Goal: Contribute content: Add original content to the website for others to see

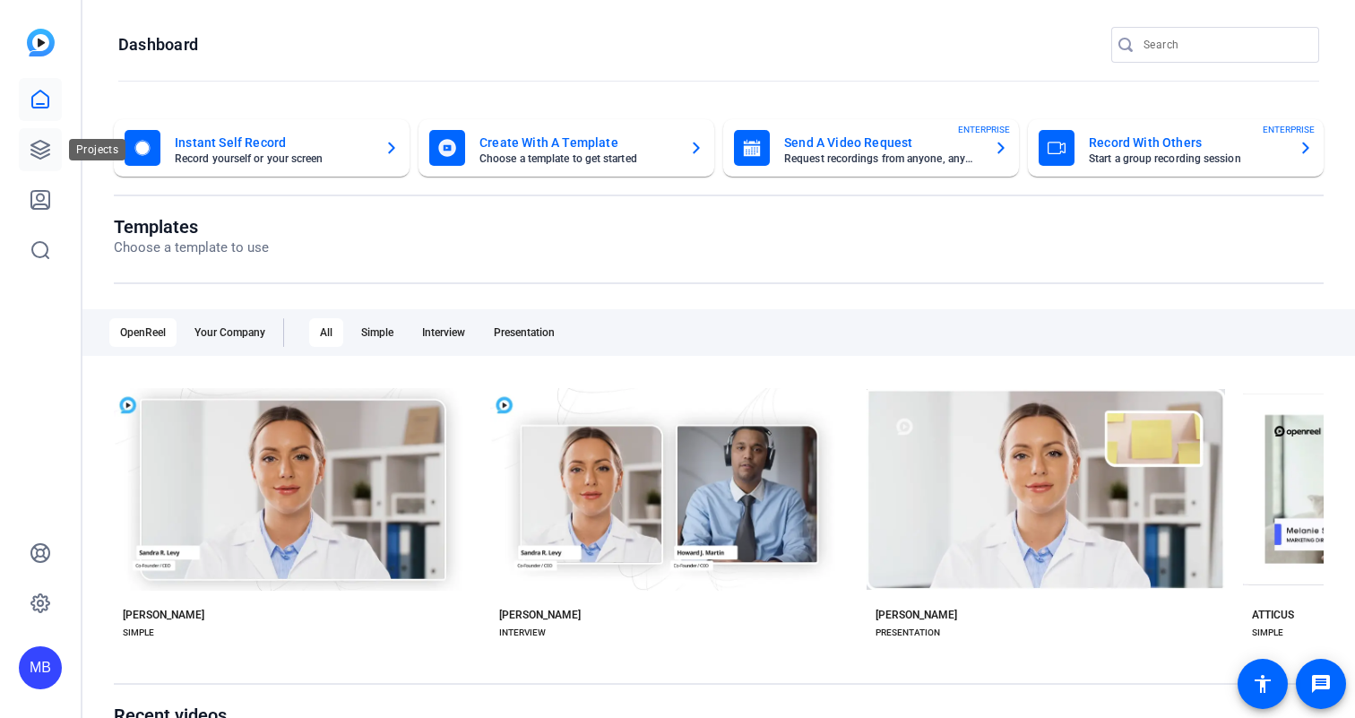
click at [39, 147] on icon at bounding box center [41, 150] width 22 height 22
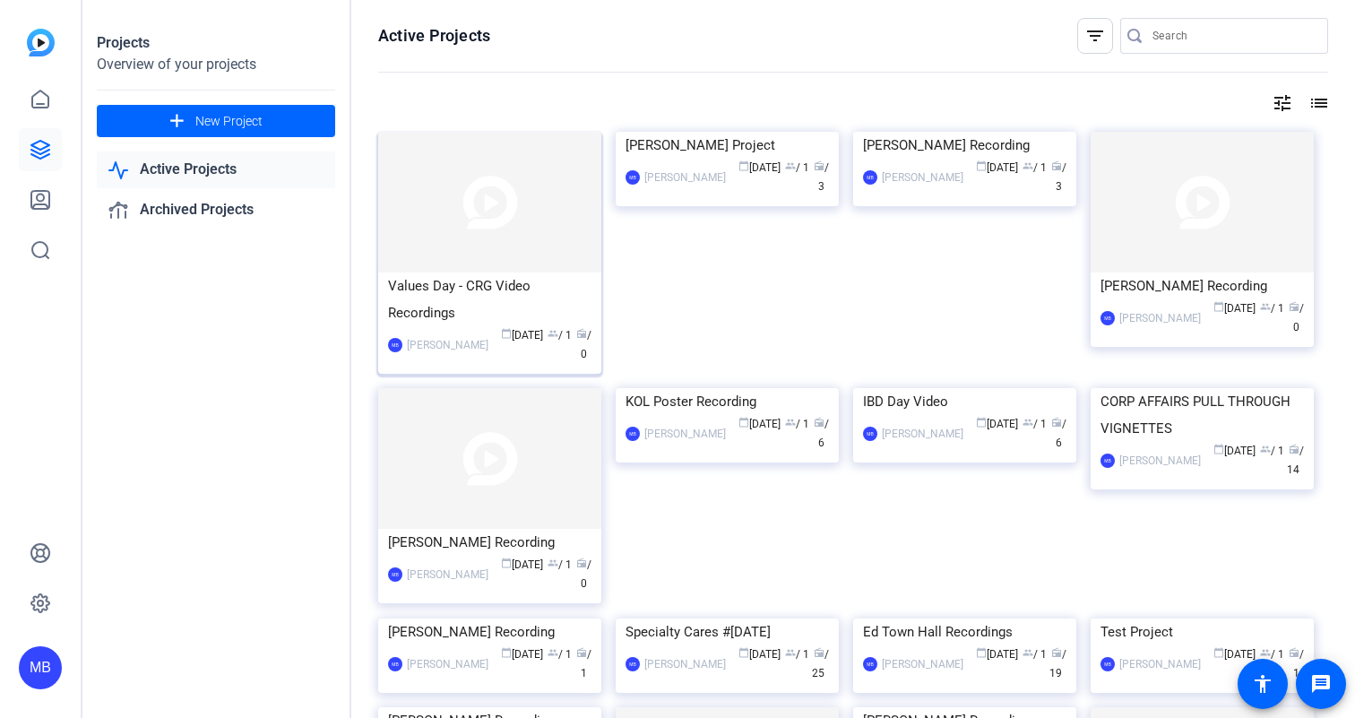
click at [465, 227] on img at bounding box center [489, 202] width 223 height 141
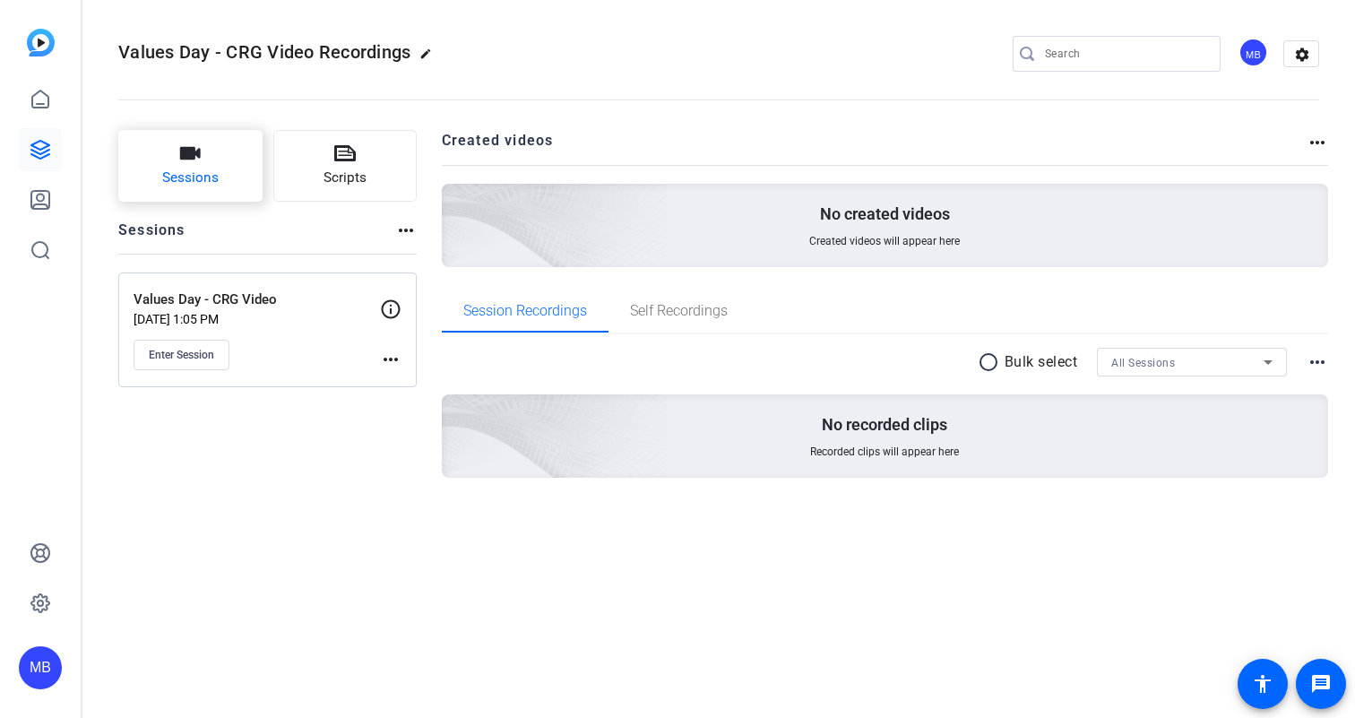
click at [175, 174] on span "Sessions" at bounding box center [190, 178] width 56 height 21
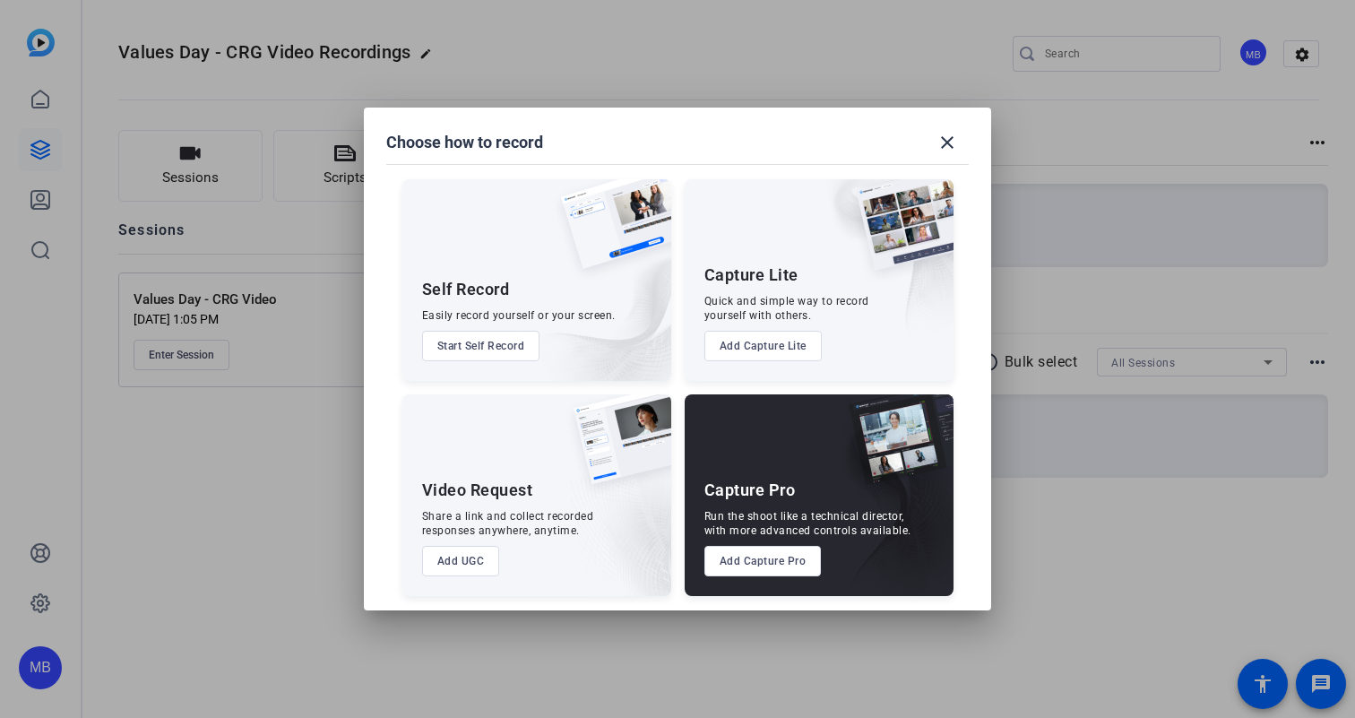
click at [475, 344] on button "Start Self Record" at bounding box center [481, 346] width 118 height 30
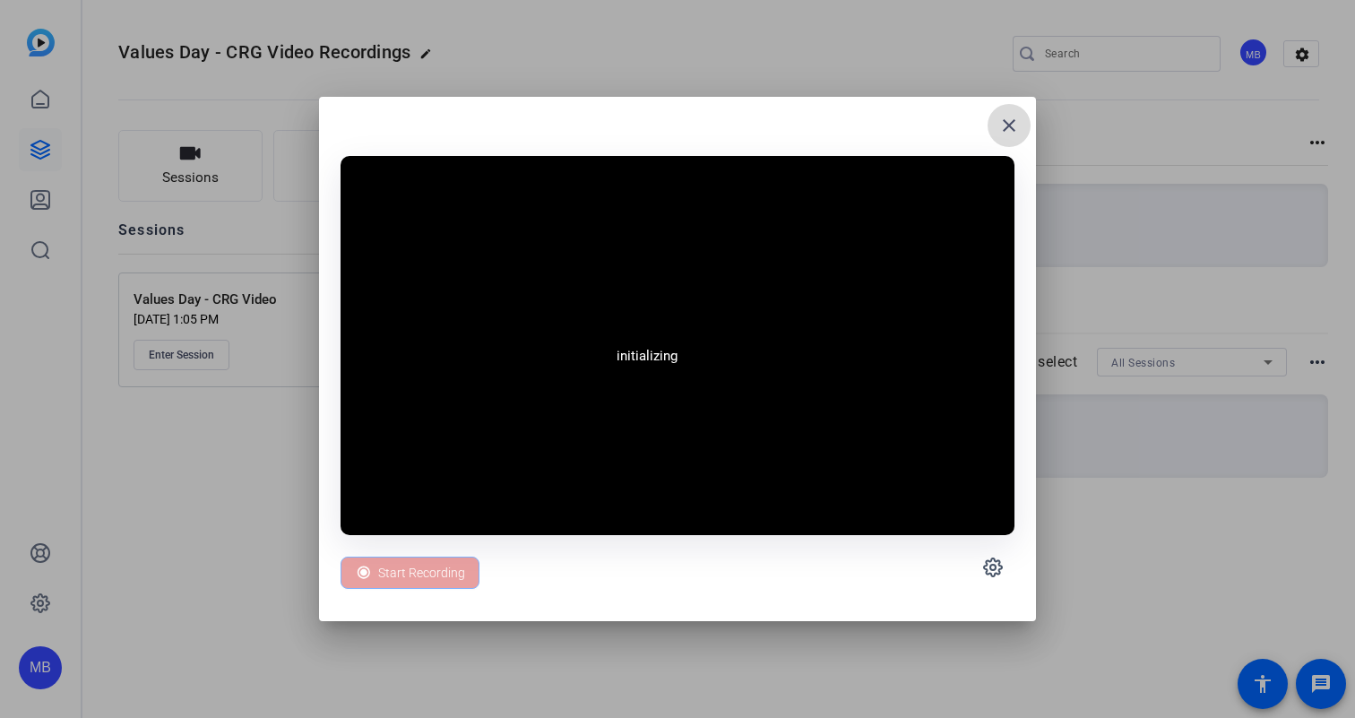
click at [1015, 128] on mat-icon "close" at bounding box center [1009, 126] width 22 height 22
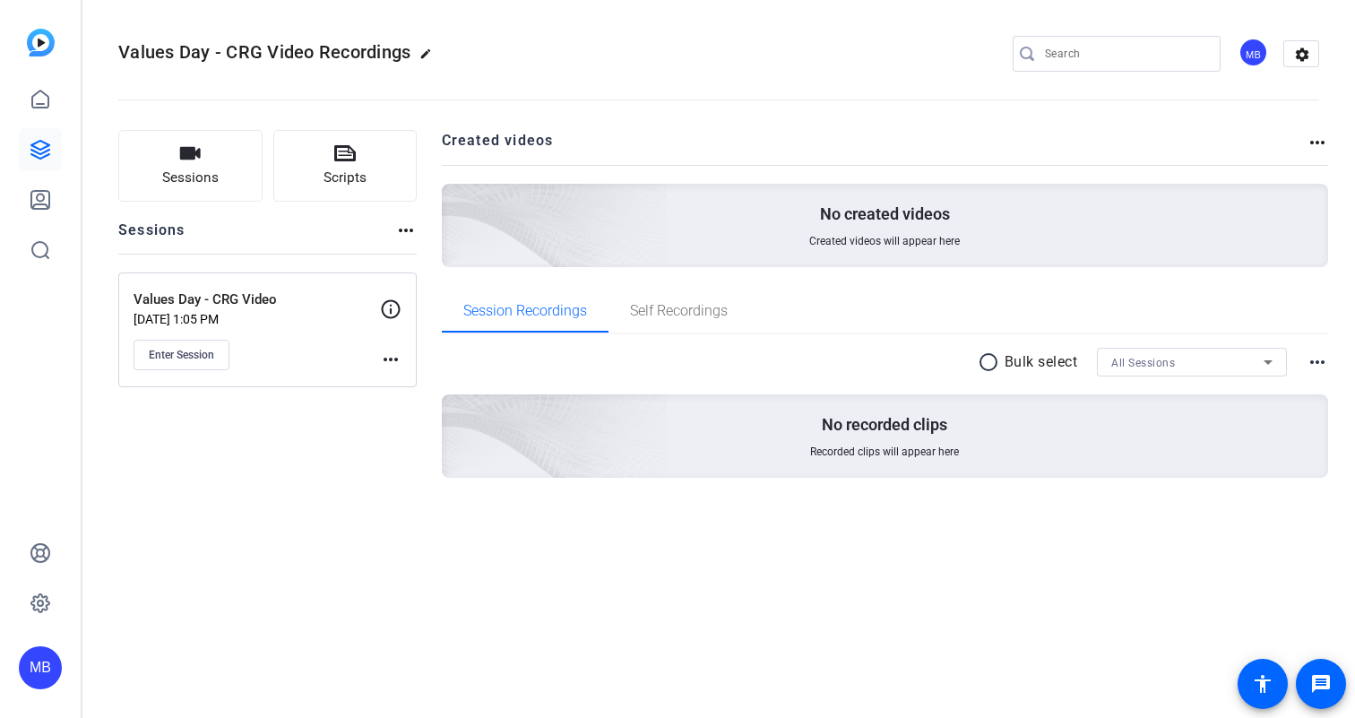
click at [395, 361] on mat-icon "more_horiz" at bounding box center [391, 360] width 22 height 22
click at [301, 449] on div at bounding box center [677, 359] width 1355 height 718
click at [181, 188] on span "Sessions" at bounding box center [190, 178] width 56 height 21
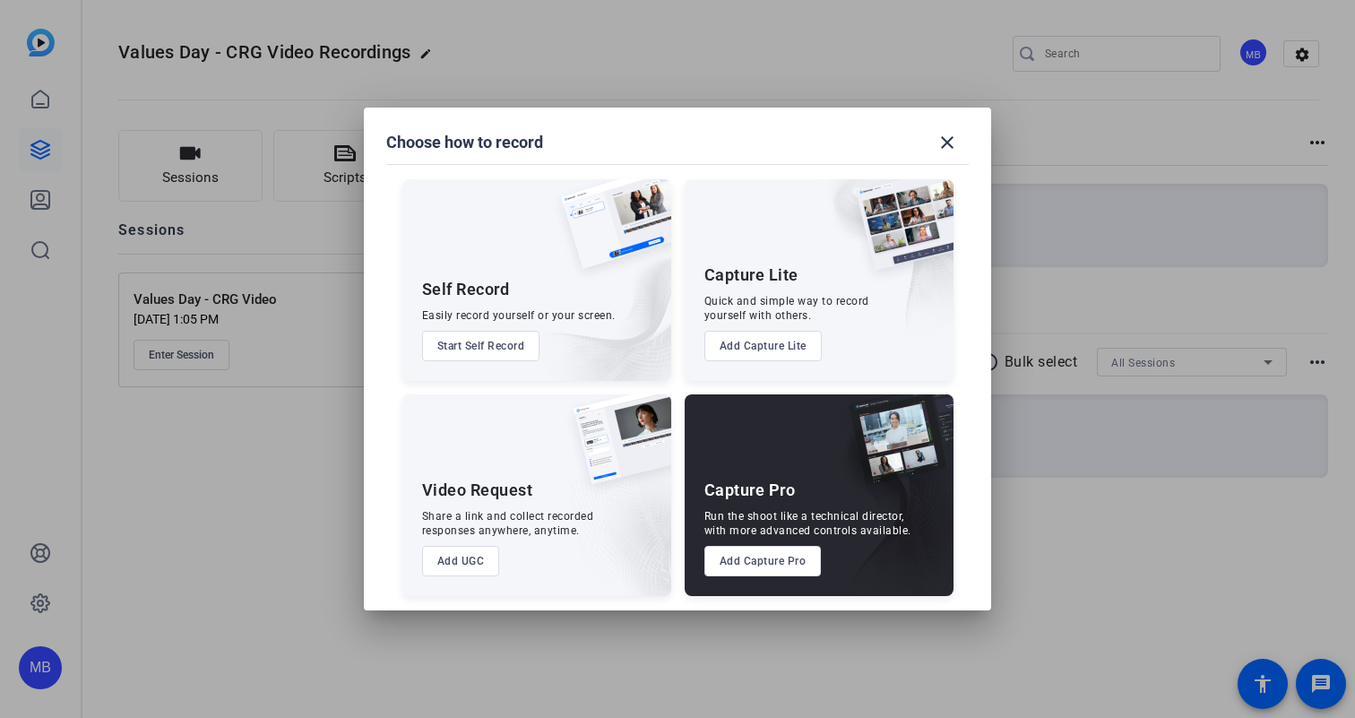
click at [464, 561] on button "Add UGC" at bounding box center [461, 561] width 78 height 30
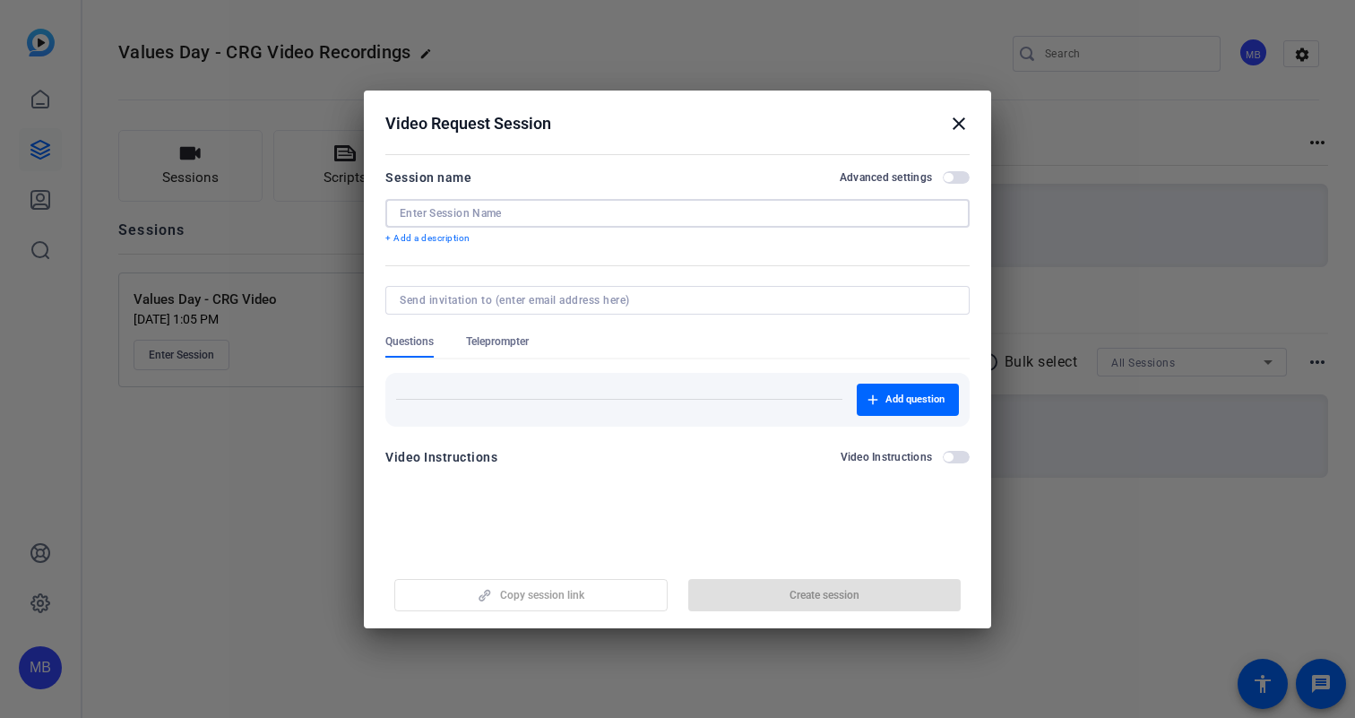
click at [497, 211] on input at bounding box center [678, 213] width 556 height 14
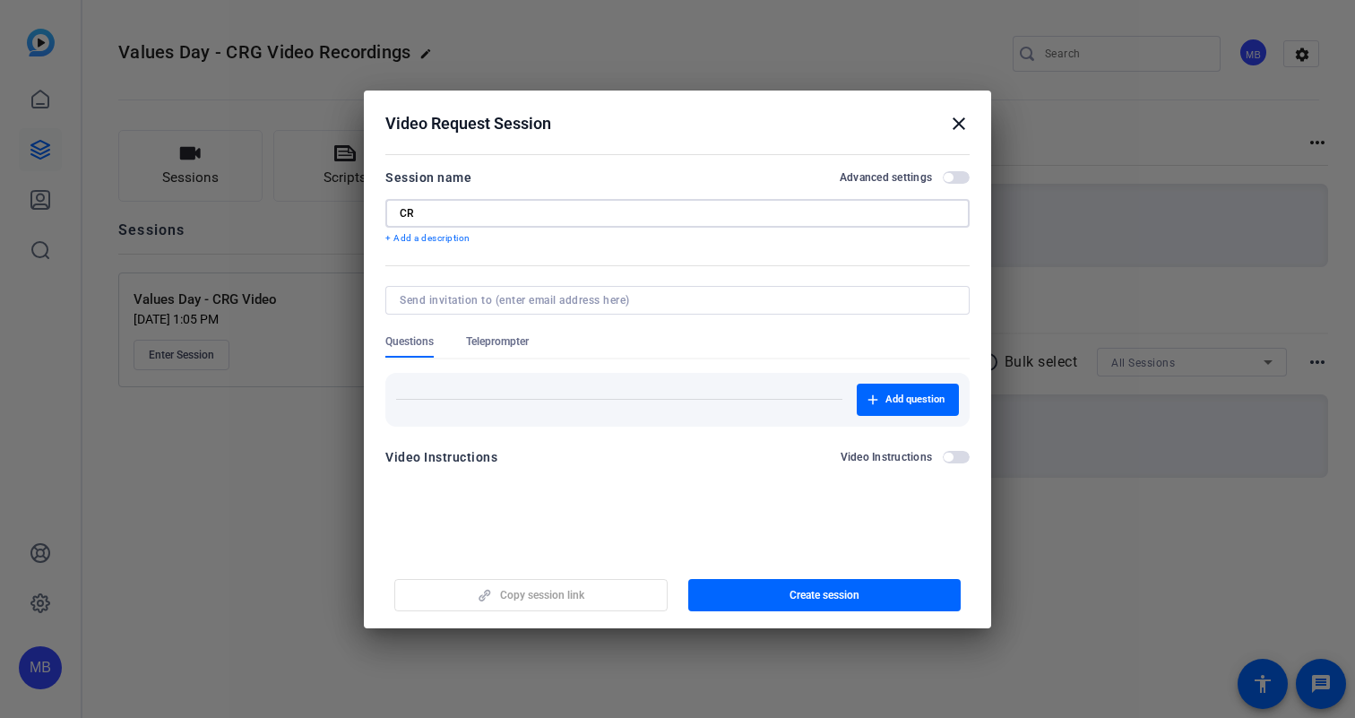
type input "C"
type input "Values Day - CRG Video Self Record Link"
drag, startPoint x: 833, startPoint y: 591, endPoint x: 874, endPoint y: 595, distance: 40.5
click at [866, 590] on button "Create session" at bounding box center [824, 595] width 273 height 32
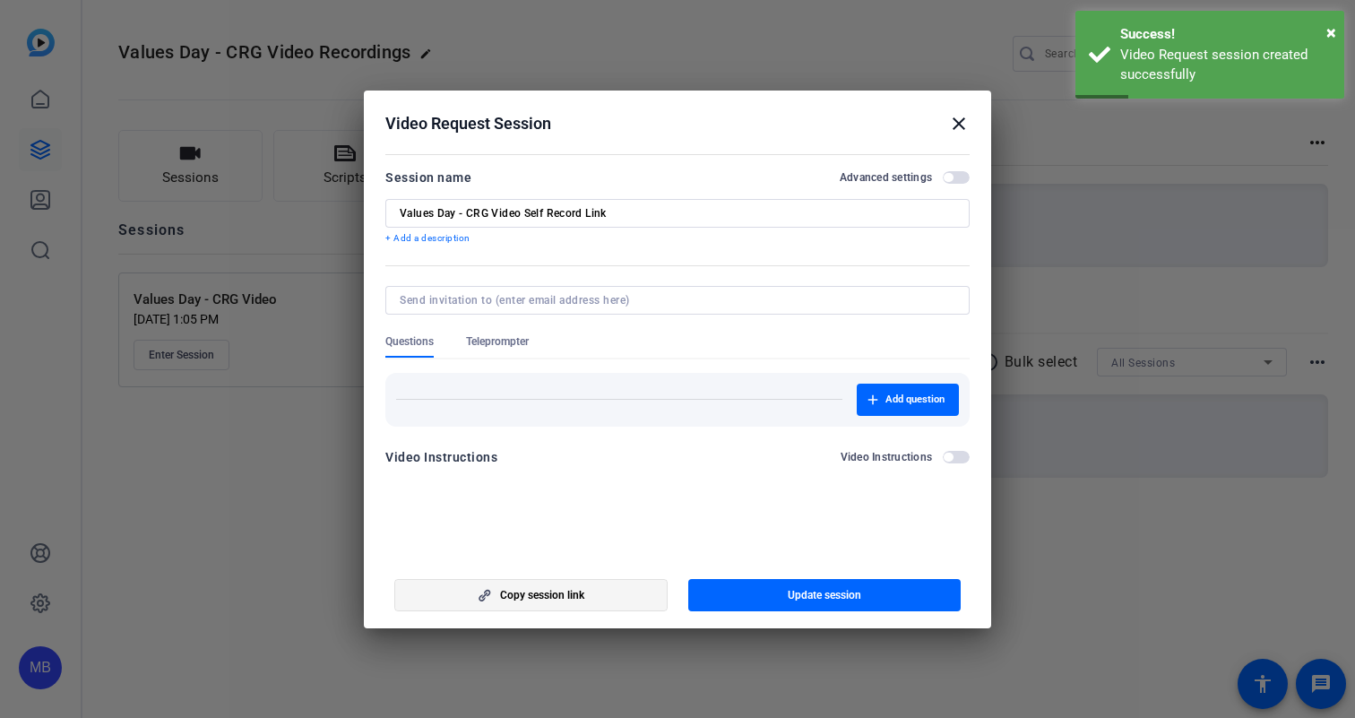
click at [548, 598] on span "Copy session link" at bounding box center [542, 595] width 84 height 14
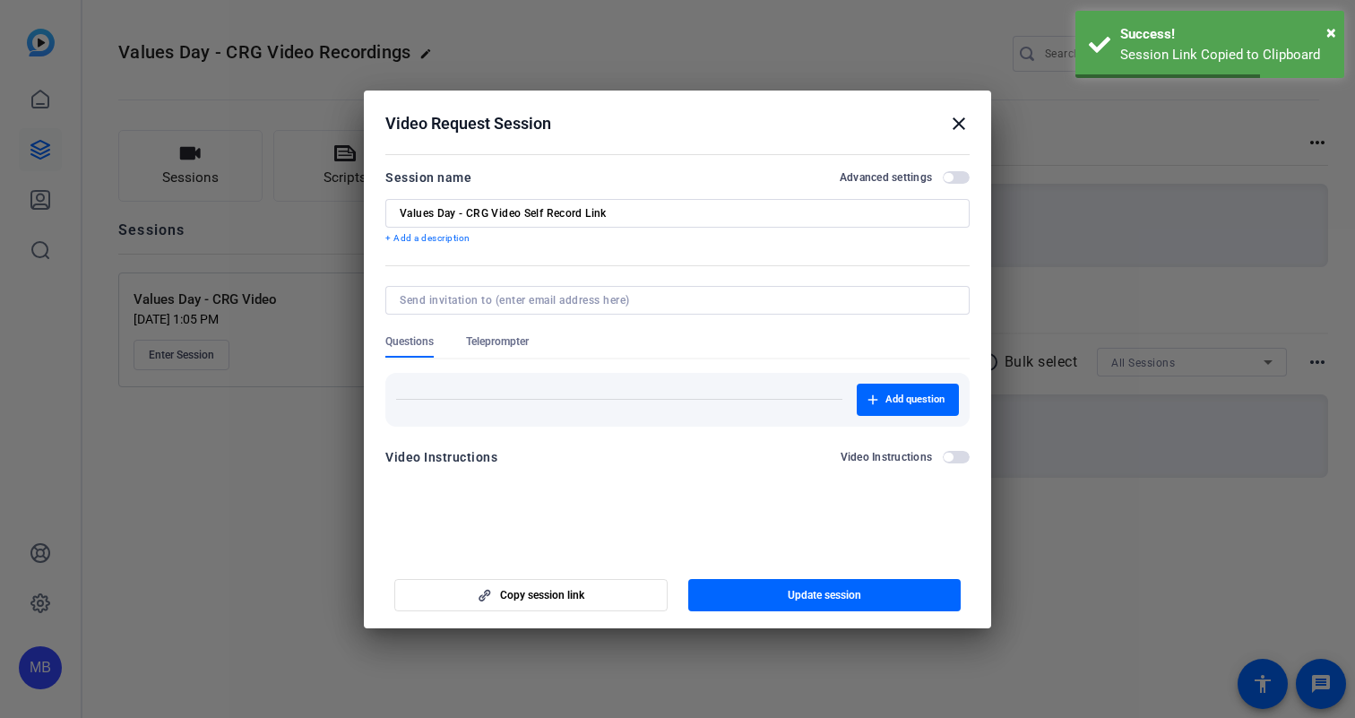
click at [953, 125] on mat-icon "close" at bounding box center [959, 124] width 22 height 22
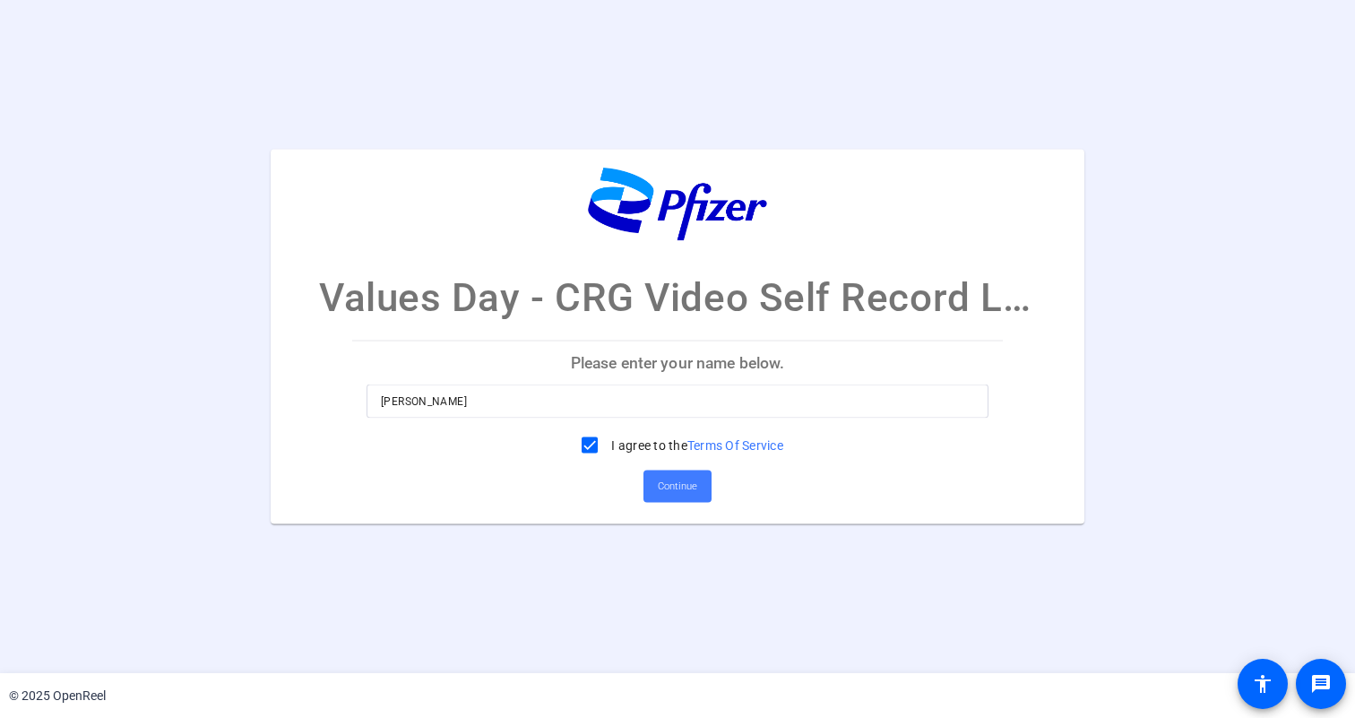
click at [685, 483] on span "Continue" at bounding box center [677, 486] width 39 height 27
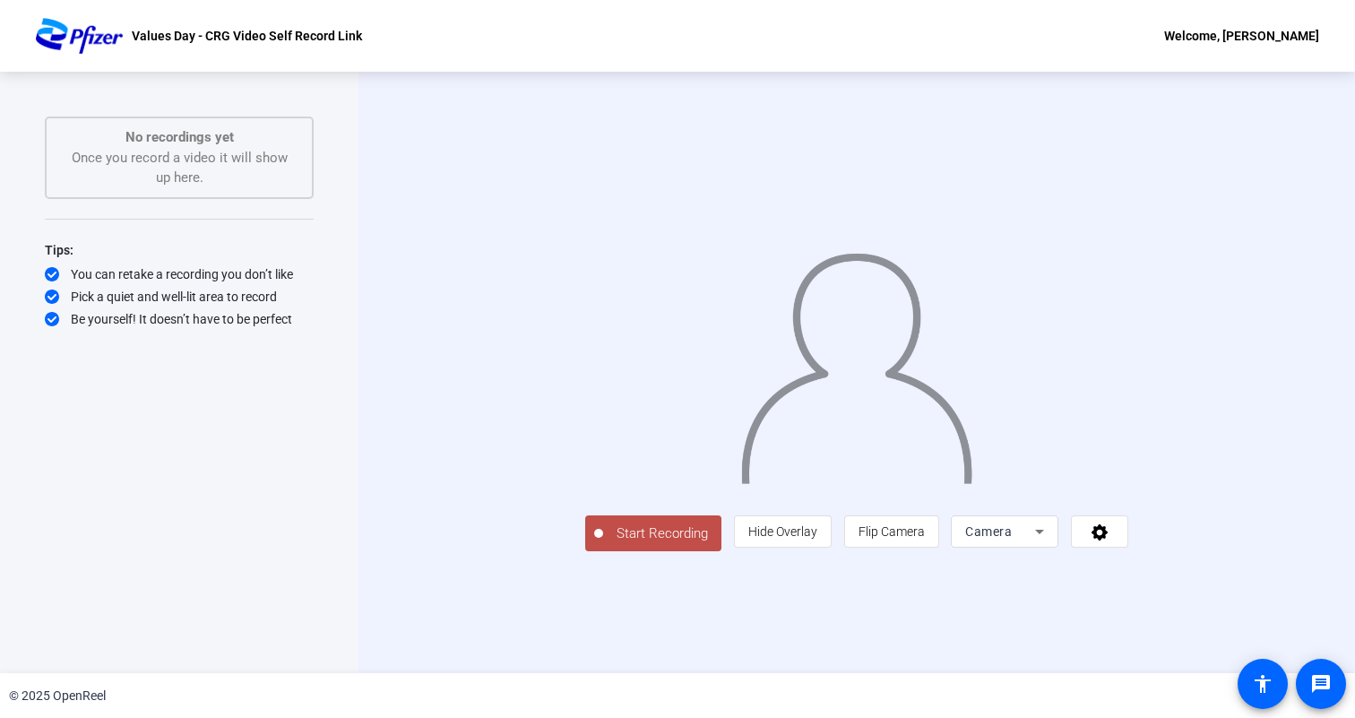
click at [1001, 513] on div "Start Recording person Hide Overlay flip Flip Camera Camera" at bounding box center [856, 532] width 543 height 39
click at [1009, 524] on span "Camera" at bounding box center [988, 531] width 47 height 14
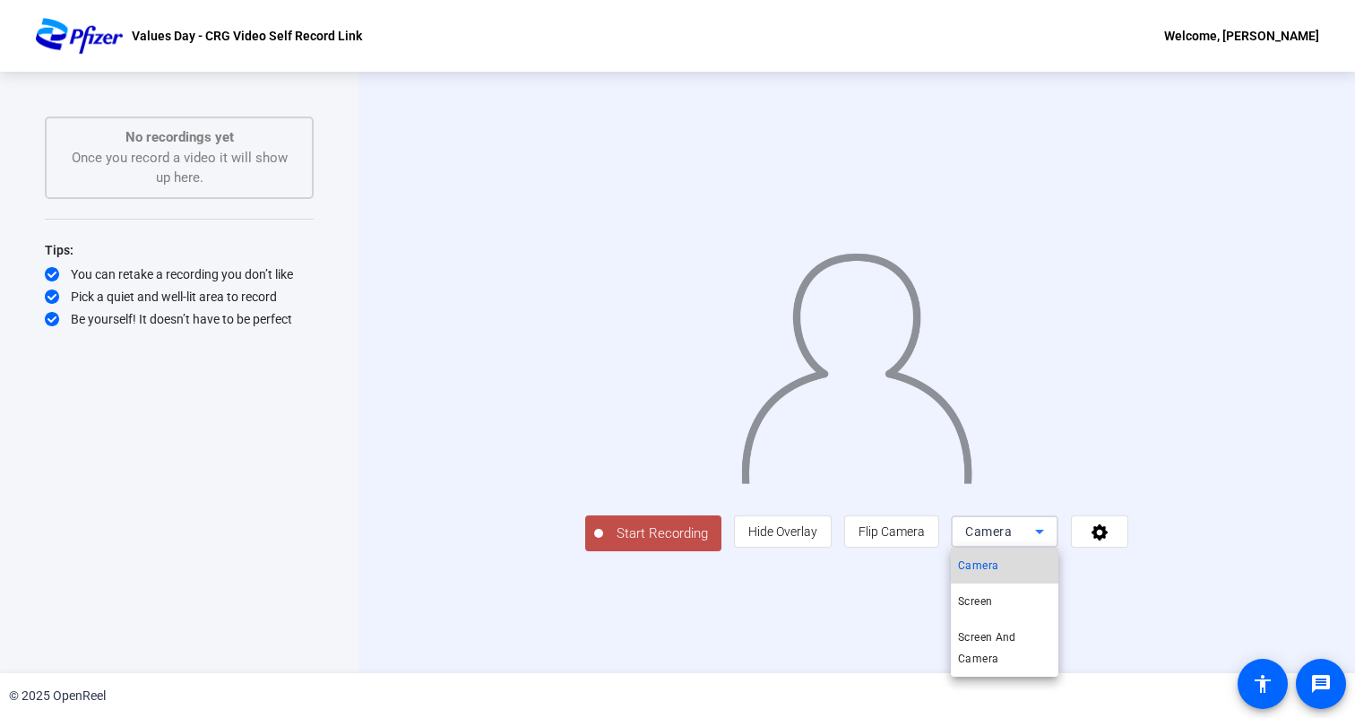
click at [1008, 577] on mat-option "Camera" at bounding box center [1005, 565] width 108 height 36
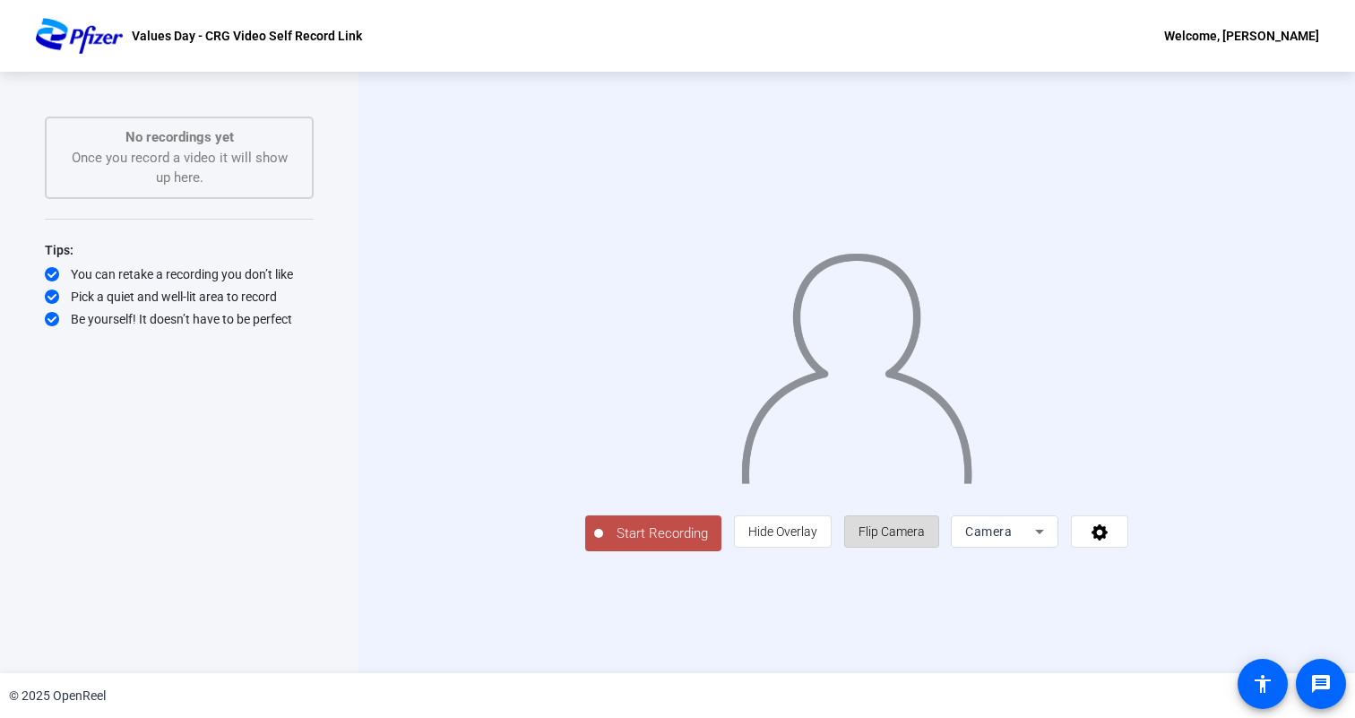
click at [906, 536] on span "Flip Camera" at bounding box center [891, 531] width 66 height 14
click at [993, 540] on div "Camera" at bounding box center [1000, 532] width 70 height 22
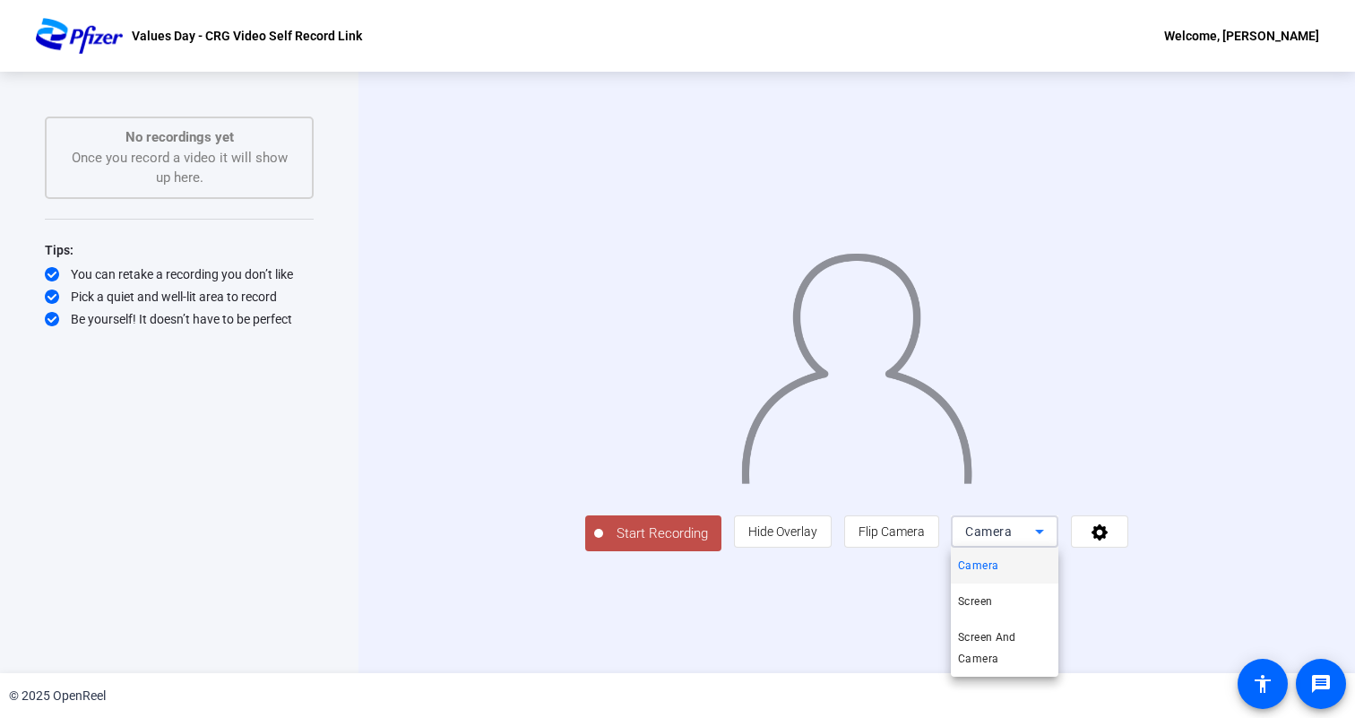
click at [993, 540] on div at bounding box center [677, 359] width 1355 height 718
click at [1071, 468] on div at bounding box center [856, 347] width 543 height 306
click at [603, 544] on span "Start Recording" at bounding box center [662, 533] width 118 height 21
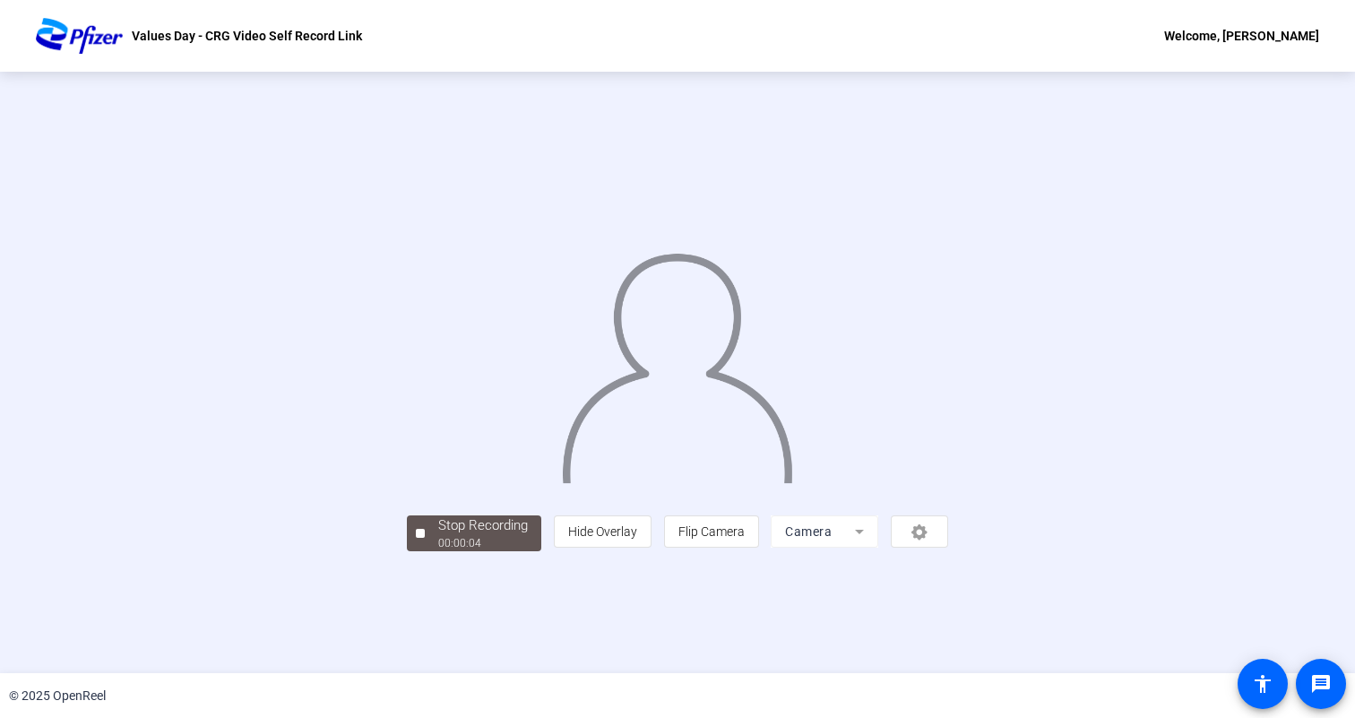
scroll to position [22, 0]
click at [416, 538] on div at bounding box center [420, 533] width 9 height 9
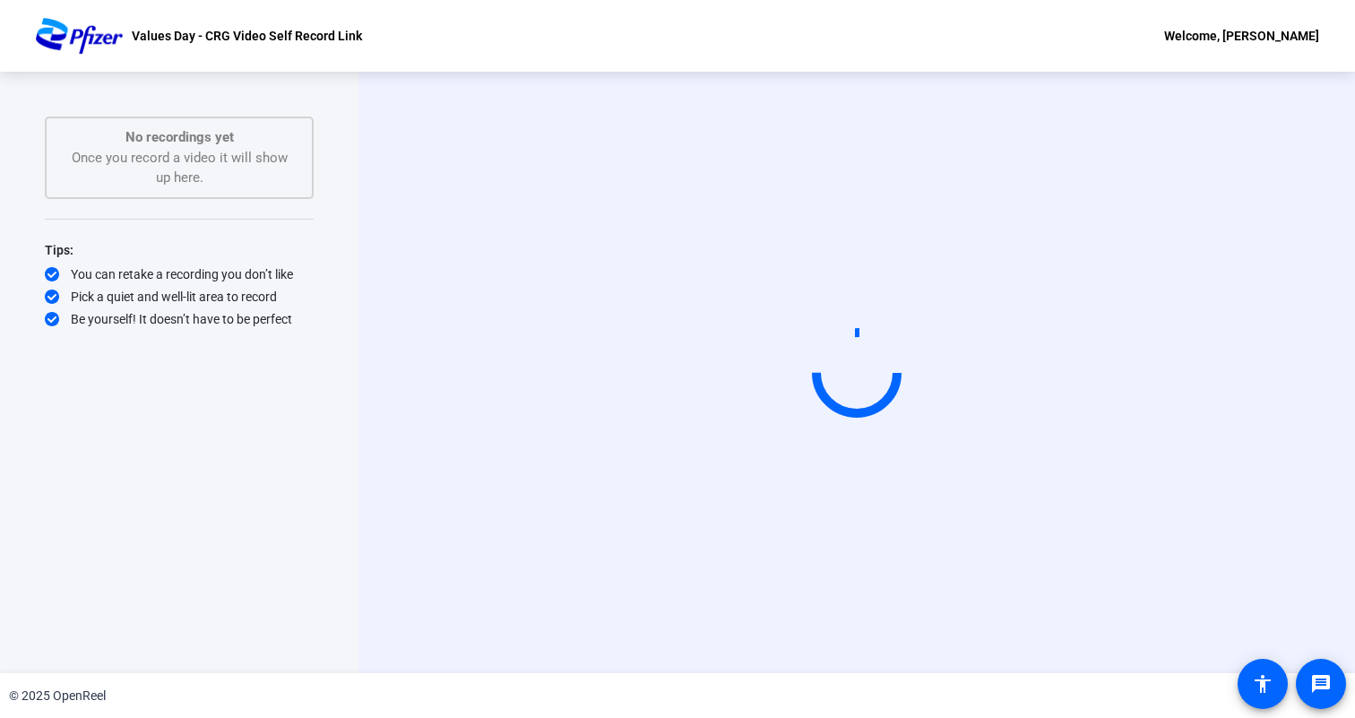
scroll to position [0, 0]
